Goal: Navigation & Orientation: Find specific page/section

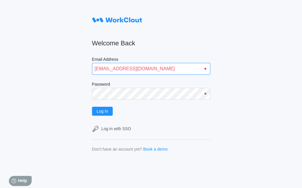
type input "quadristi@simcona.com"
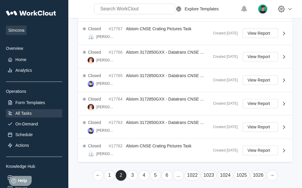
click at [272, 172] on link "→" at bounding box center [272, 175] width 11 height 11
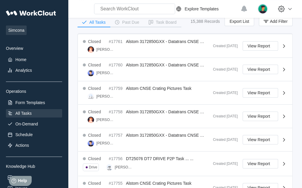
scroll to position [255, 0]
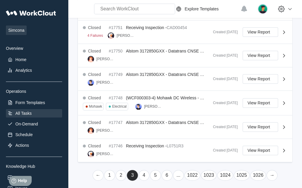
click at [272, 172] on link "→" at bounding box center [272, 175] width 11 height 11
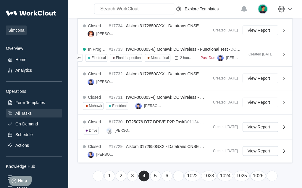
click at [272, 172] on link "→" at bounding box center [272, 175] width 11 height 11
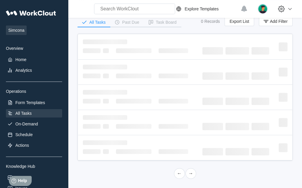
scroll to position [255, 0]
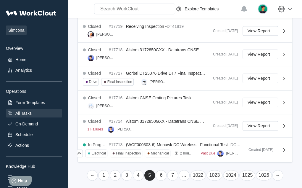
click at [278, 172] on link "→" at bounding box center [278, 175] width 11 height 11
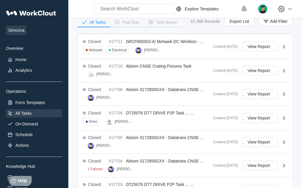
scroll to position [259, 0]
